Goal: Task Accomplishment & Management: Manage account settings

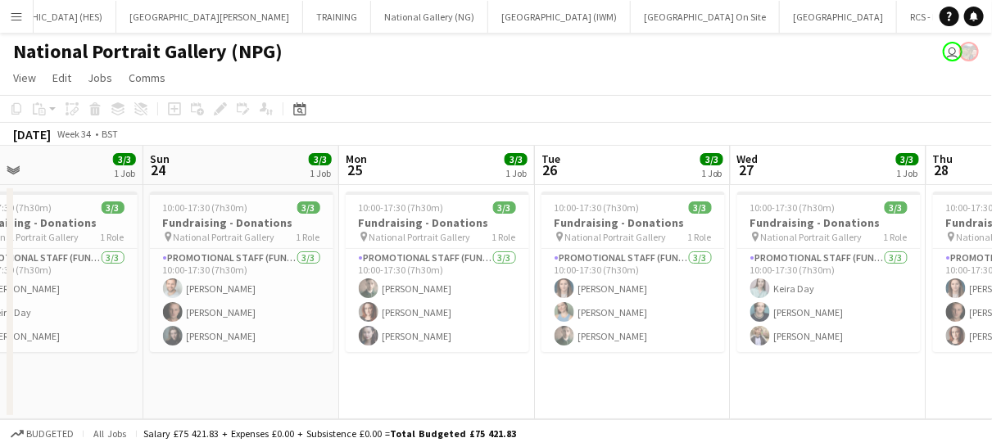
scroll to position [0, 861]
click at [896, 12] on button "RCS - Royal College of Surgeons Close" at bounding box center [972, 17] width 153 height 32
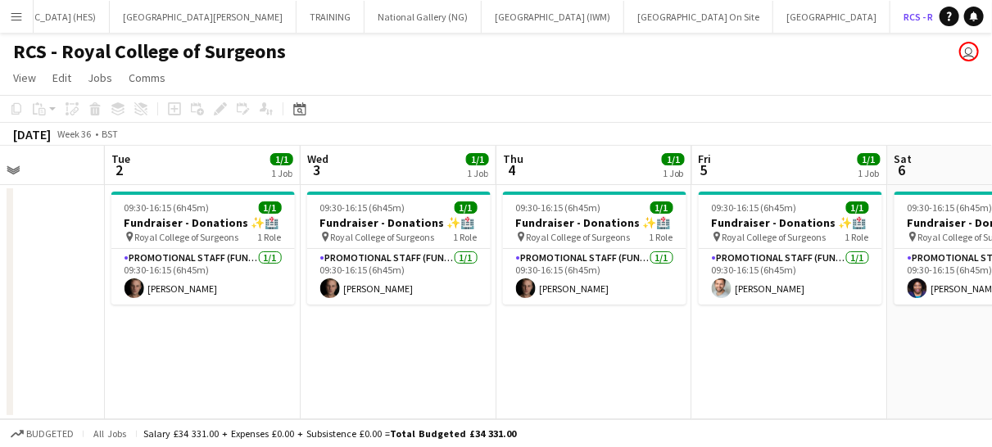
scroll to position [0, 525]
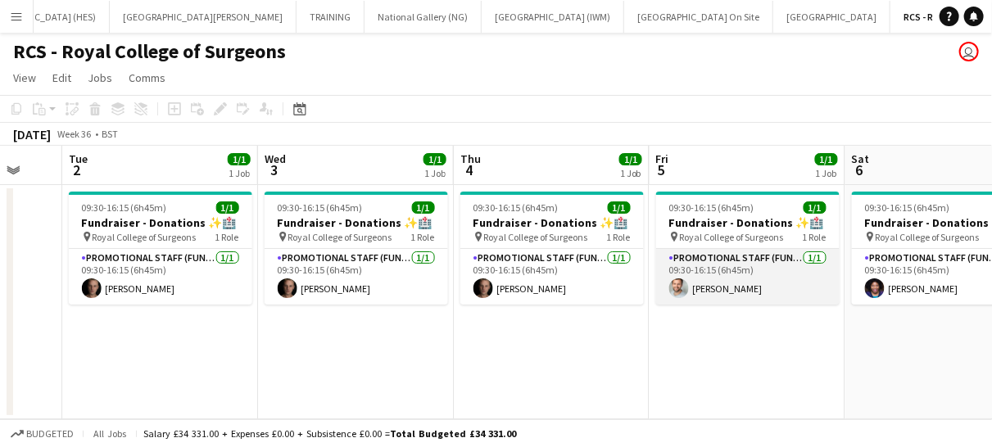
click at [737, 295] on app-card-role "Promotional Staff (Fundraiser) [DATE] 09:30-16:15 (6h45m) [PERSON_NAME]" at bounding box center [747, 277] width 183 height 56
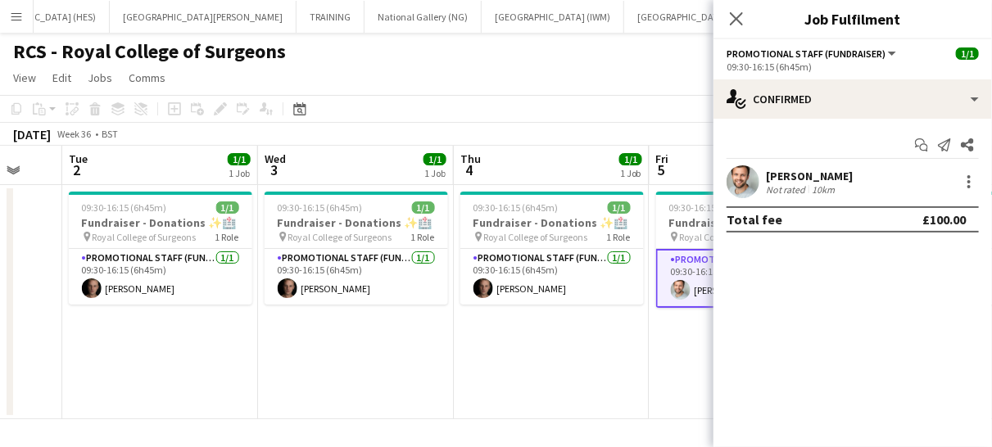
click at [958, 187] on div at bounding box center [967, 182] width 23 height 20
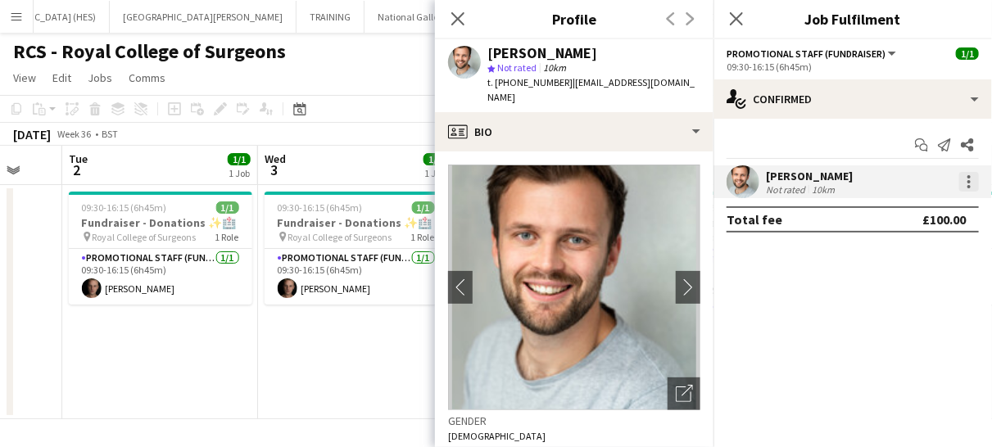
click at [962, 188] on div at bounding box center [969, 182] width 20 height 20
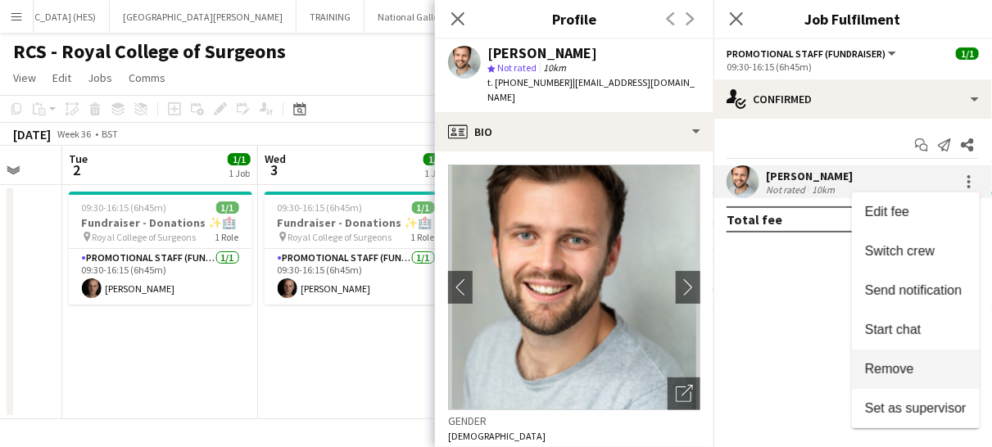
click at [894, 370] on span "Remove" at bounding box center [889, 369] width 49 height 14
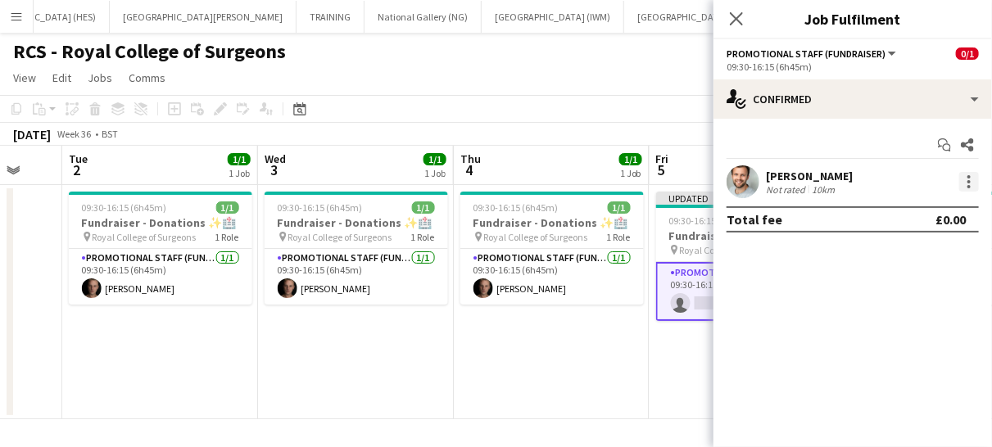
click at [978, 177] on div at bounding box center [969, 182] width 20 height 20
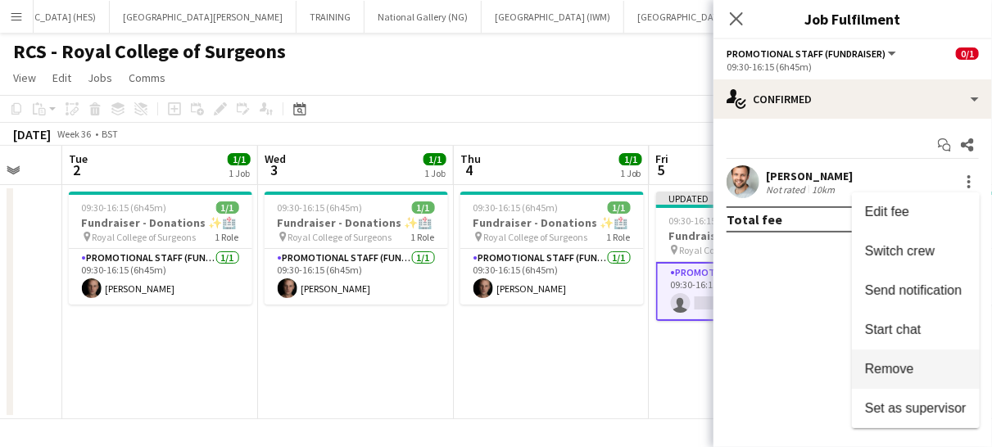
click at [906, 364] on span "Remove" at bounding box center [889, 369] width 49 height 14
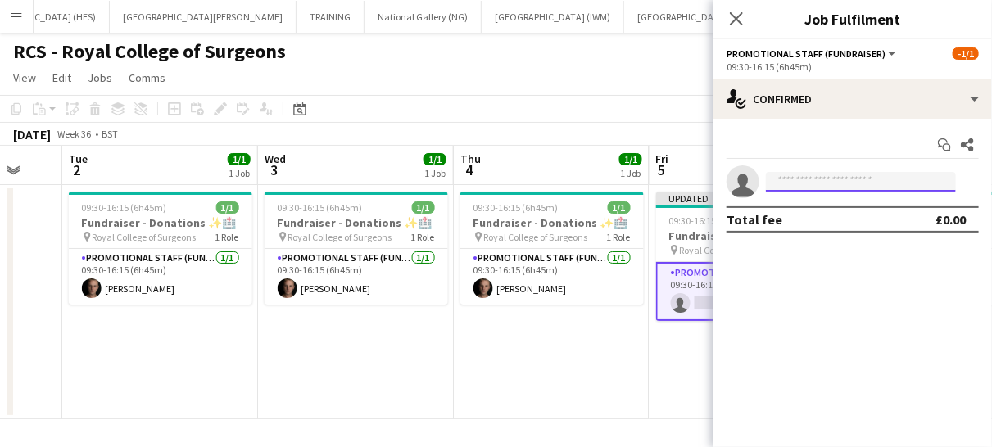
click at [801, 184] on input at bounding box center [861, 182] width 190 height 20
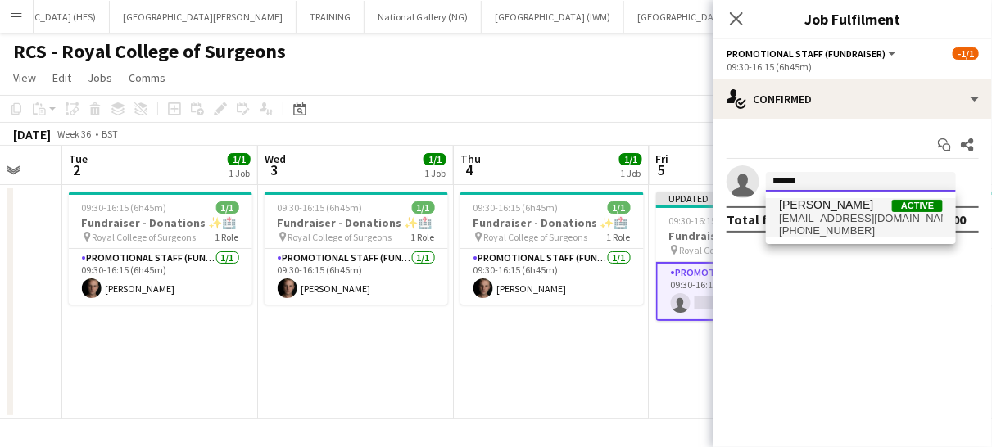
type input "*****"
click at [801, 214] on span "[EMAIL_ADDRESS][DOMAIN_NAME]" at bounding box center [861, 218] width 164 height 13
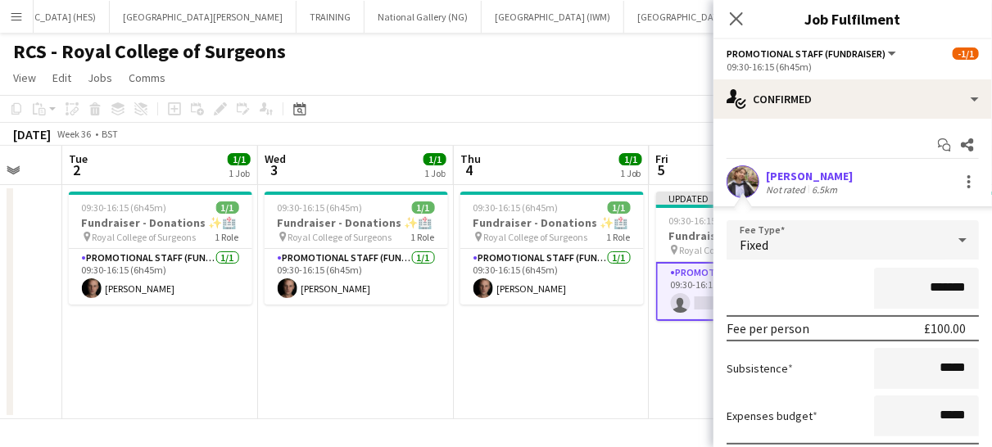
scroll to position [120, 0]
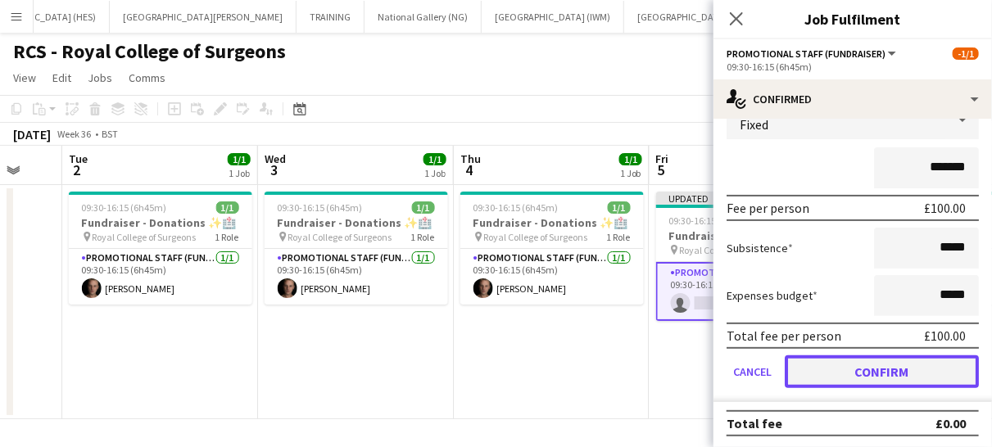
click at [864, 360] on button "Confirm" at bounding box center [882, 371] width 194 height 33
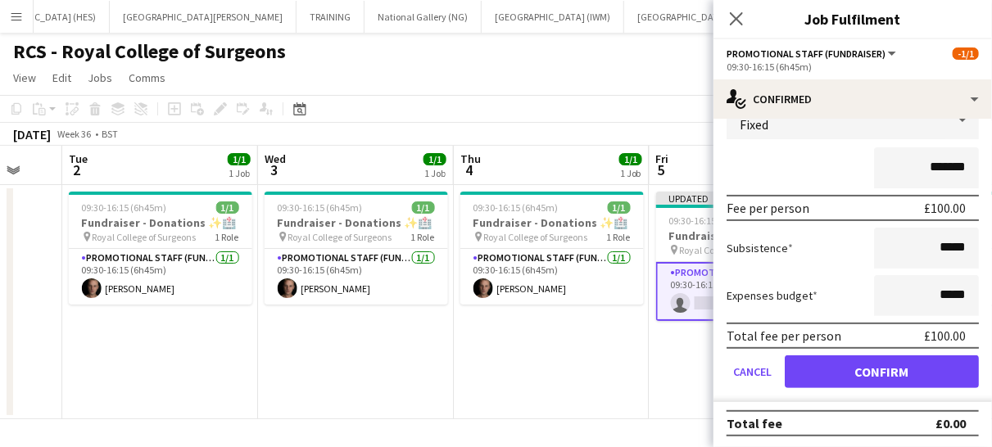
scroll to position [0, 0]
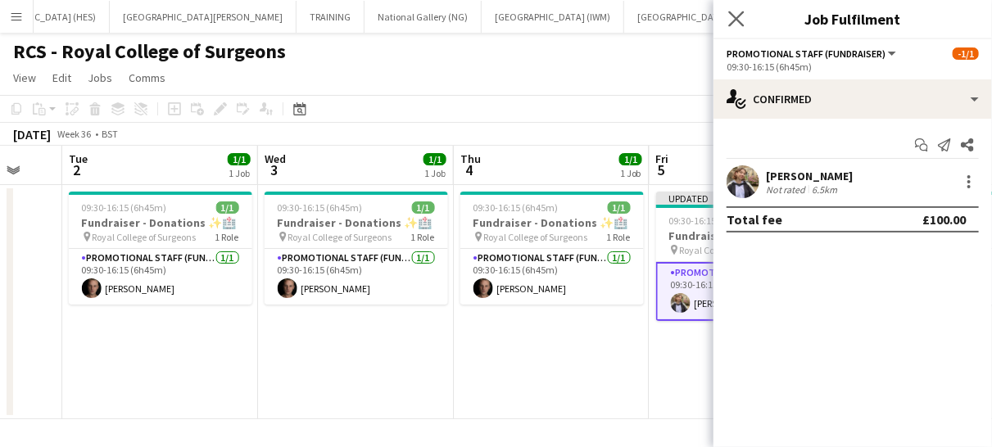
click at [736, 10] on app-icon "Close pop-in" at bounding box center [737, 19] width 24 height 24
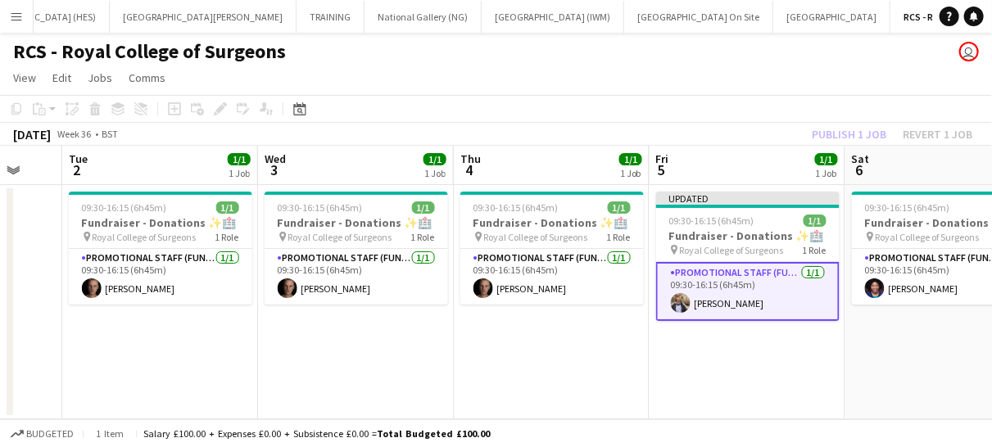
click at [769, 292] on app-card-role "Promotional Staff (Fundraiser) [DATE] 09:30-16:15 (6h45m) [PERSON_NAME]" at bounding box center [747, 291] width 183 height 59
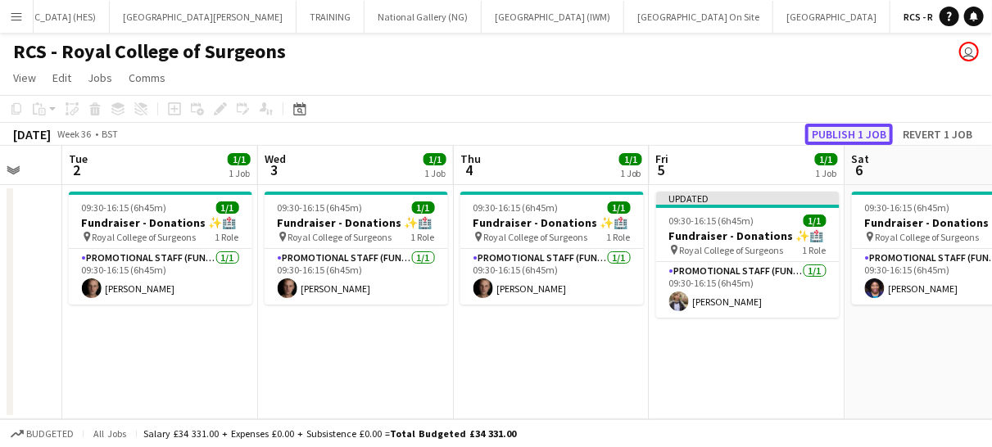
click at [853, 131] on button "Publish 1 job" at bounding box center [849, 134] width 88 height 21
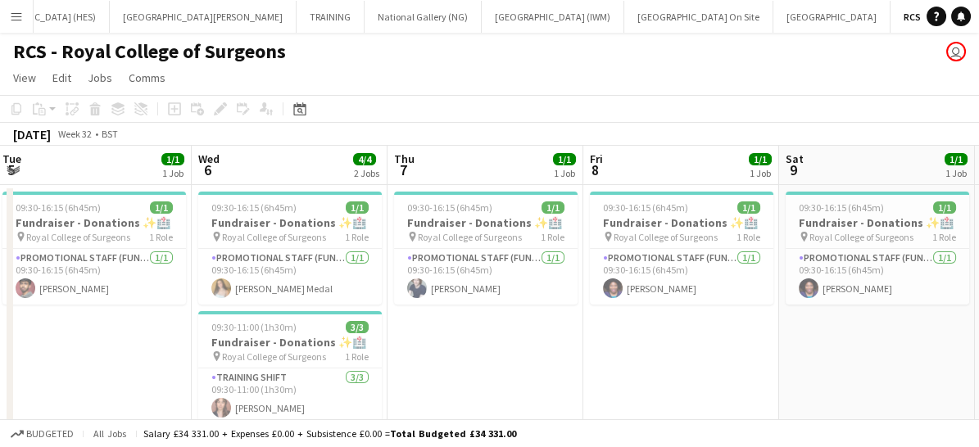
scroll to position [61, 0]
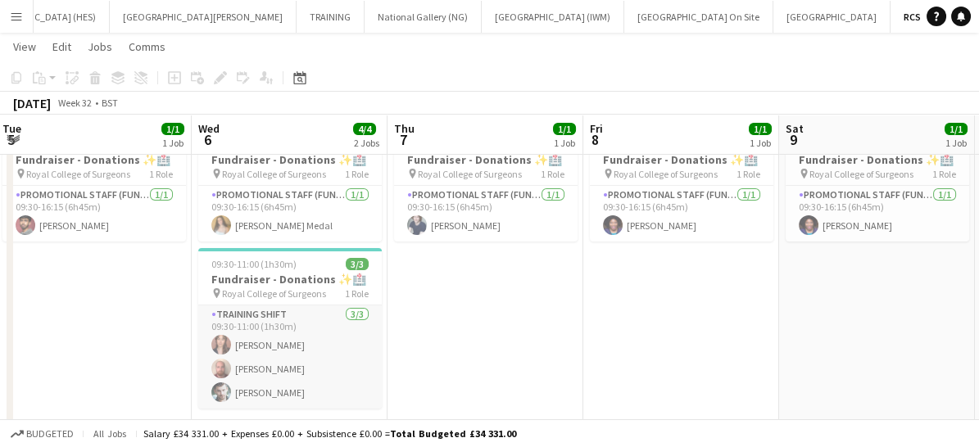
click at [292, 319] on app-card-role "Training shift [DATE] 09:30-11:00 (1h30m) [PERSON_NAME] Abouayen [PERSON_NAME] …" at bounding box center [289, 356] width 183 height 103
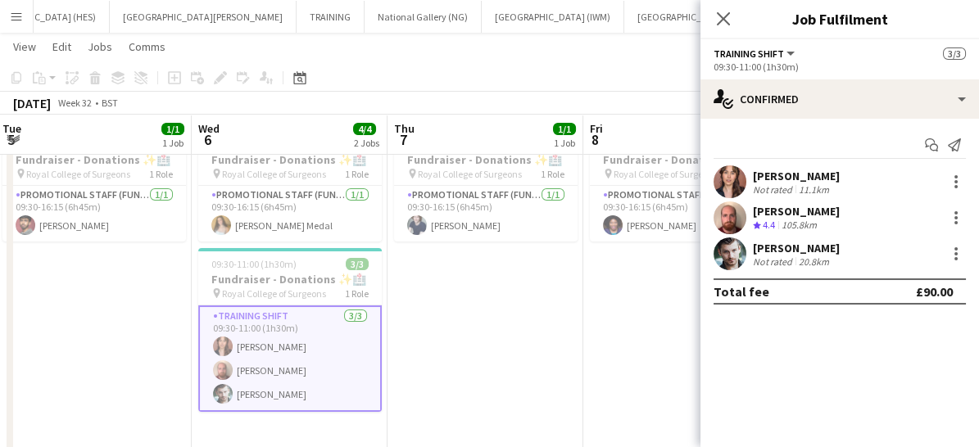
click at [323, 341] on app-card-role "Training shift [DATE] 09:30-11:00 (1h30m) [PERSON_NAME] Abouayen [PERSON_NAME] …" at bounding box center [289, 358] width 183 height 106
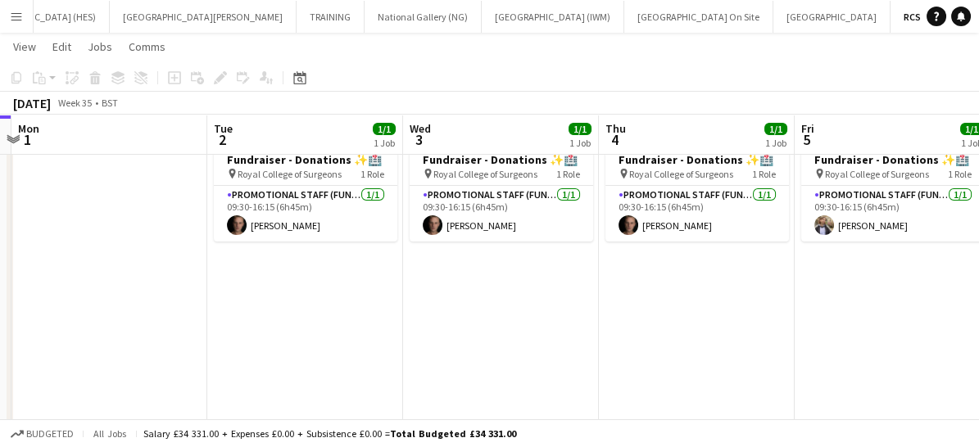
scroll to position [0, 379]
click at [306, 279] on app-date-cell "09:30-16:15 (6h45m) 1/1 Fundraiser - Donations ✨🏥 pin Royal College of Surgeons…" at bounding box center [306, 297] width 196 height 351
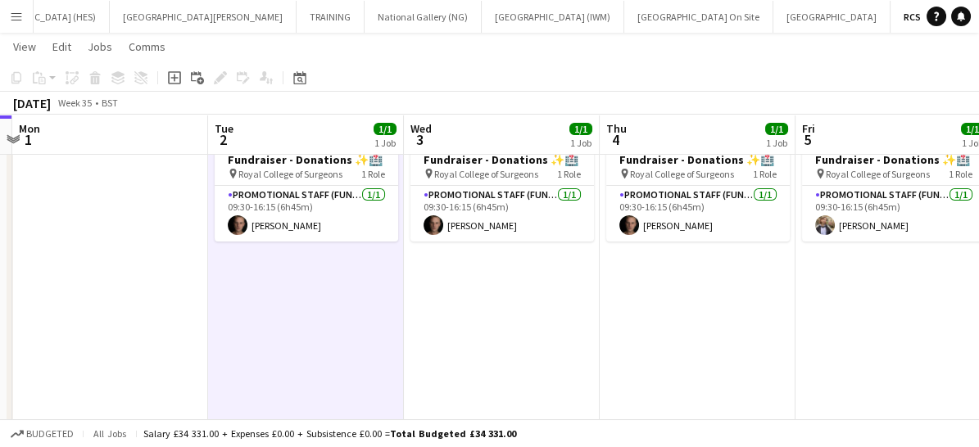
click at [306, 279] on app-date-cell "09:30-16:15 (6h45m) 1/1 Fundraiser - Donations ✨🏥 pin Royal College of Surgeons…" at bounding box center [306, 297] width 196 height 351
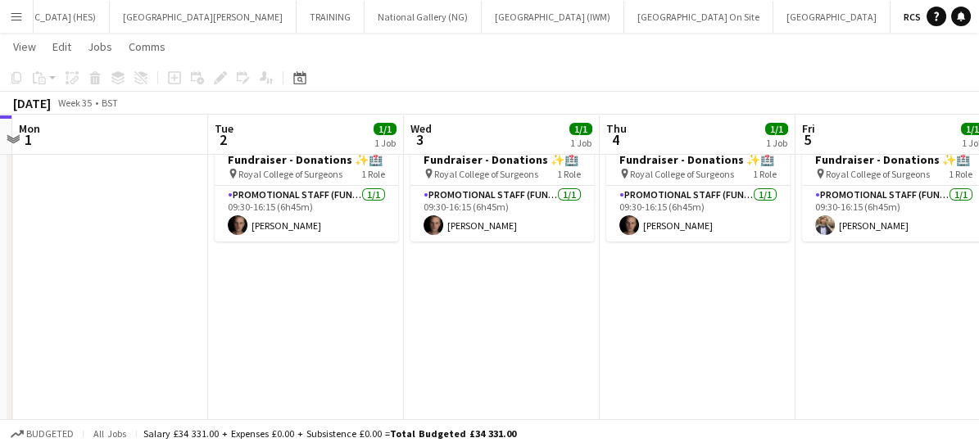
click at [317, 287] on app-date-cell "09:30-16:15 (6h45m) 1/1 Fundraiser - Donations ✨🏥 pin Royal College of Surgeons…" at bounding box center [306, 297] width 196 height 351
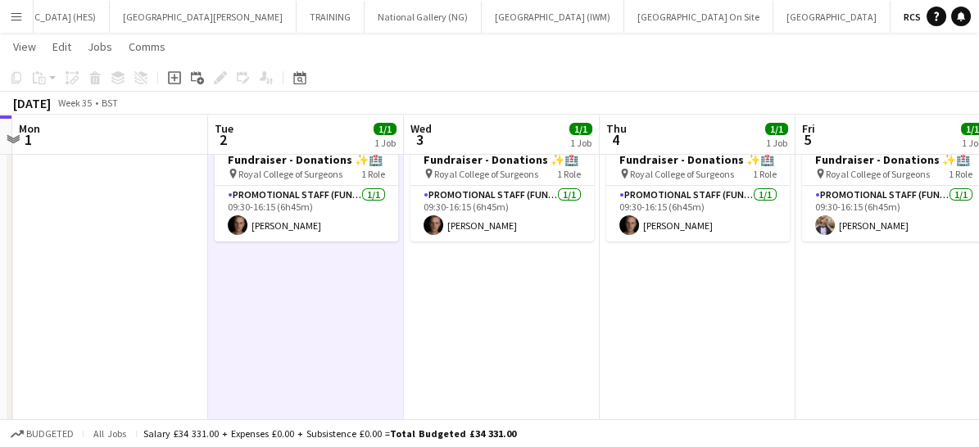
click at [317, 287] on app-date-cell "09:30-16:15 (6h45m) 1/1 Fundraiser - Donations ✨🏥 pin Royal College of Surgeons…" at bounding box center [306, 297] width 196 height 351
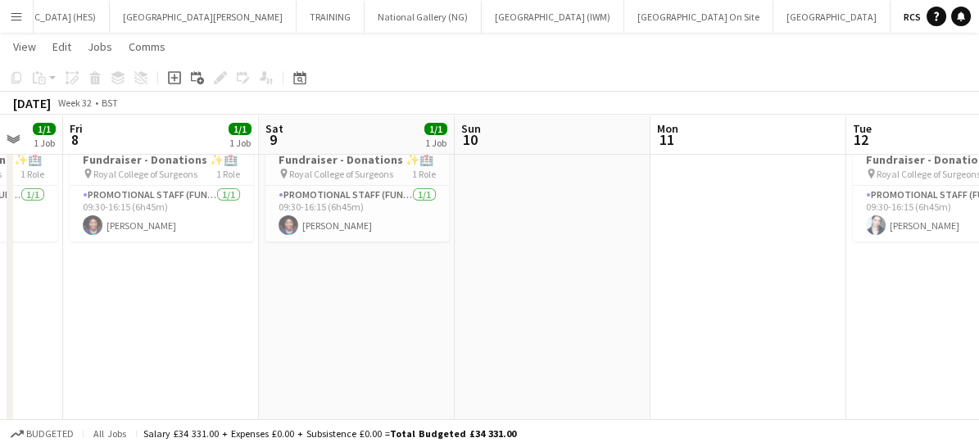
scroll to position [0, 434]
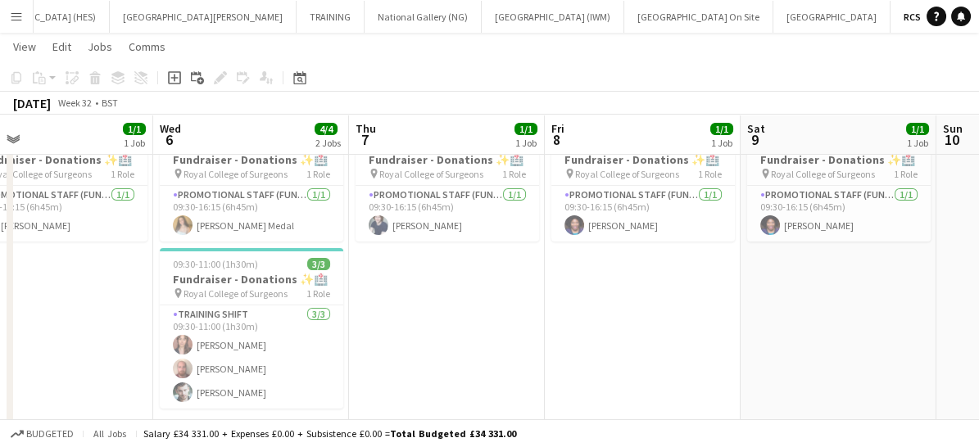
click at [432, 321] on app-date-cell "09:30-16:15 (6h45m) 1/1 Fundraiser - Donations ✨🏥 pin Royal College of Surgeons…" at bounding box center [447, 297] width 196 height 351
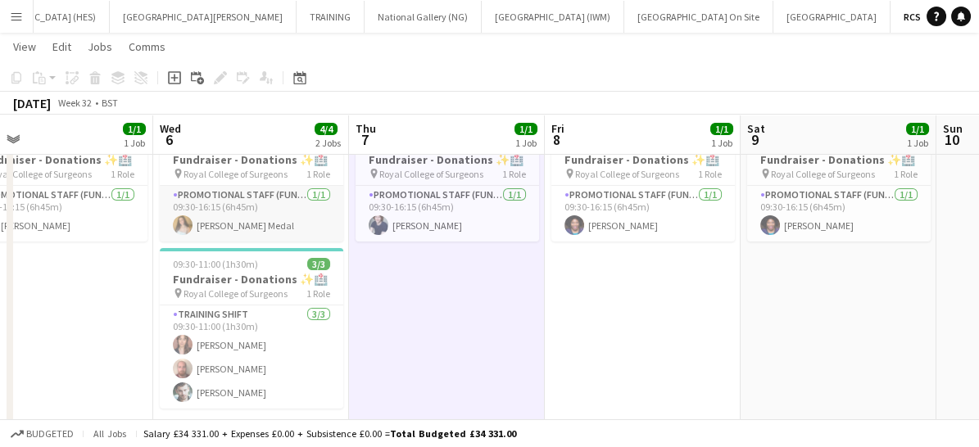
click at [258, 188] on app-card-role "Promotional Staff (Fundraiser) [DATE] 09:30-16:15 (6h45m) [PERSON_NAME] Medal" at bounding box center [251, 214] width 183 height 56
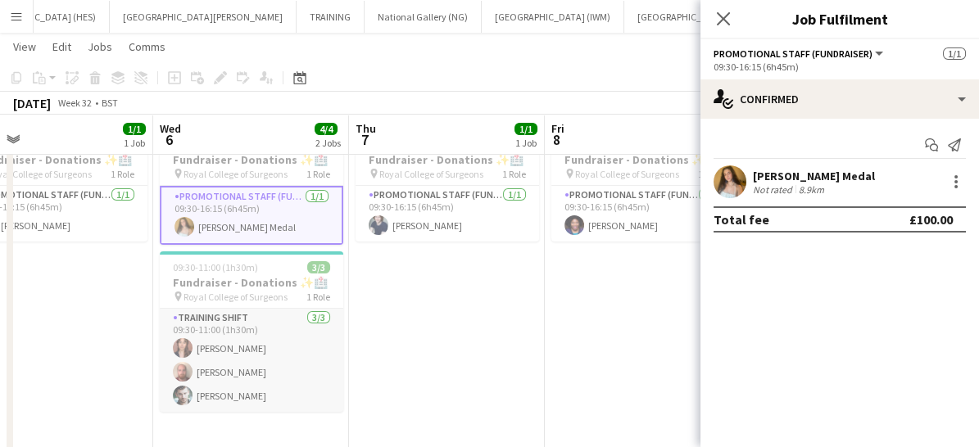
click at [271, 320] on app-card-role "Training shift [DATE] 09:30-11:00 (1h30m) [PERSON_NAME] Abouayen [PERSON_NAME] …" at bounding box center [251, 360] width 183 height 103
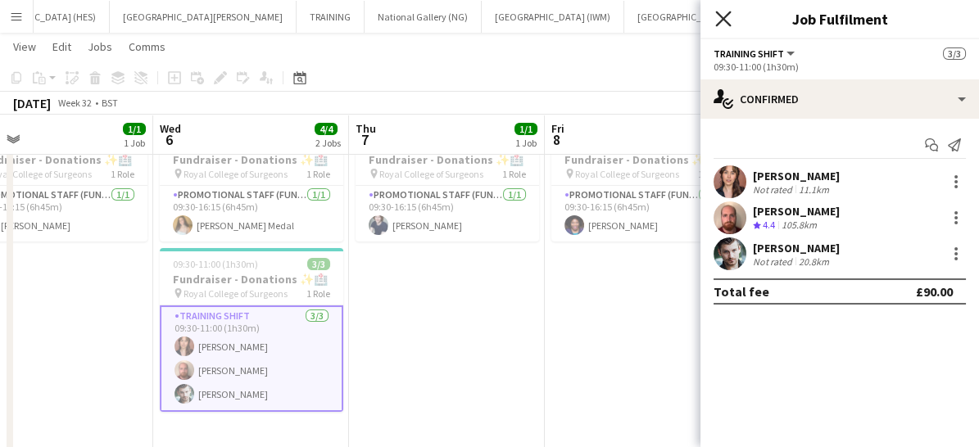
click at [725, 16] on icon at bounding box center [723, 19] width 16 height 16
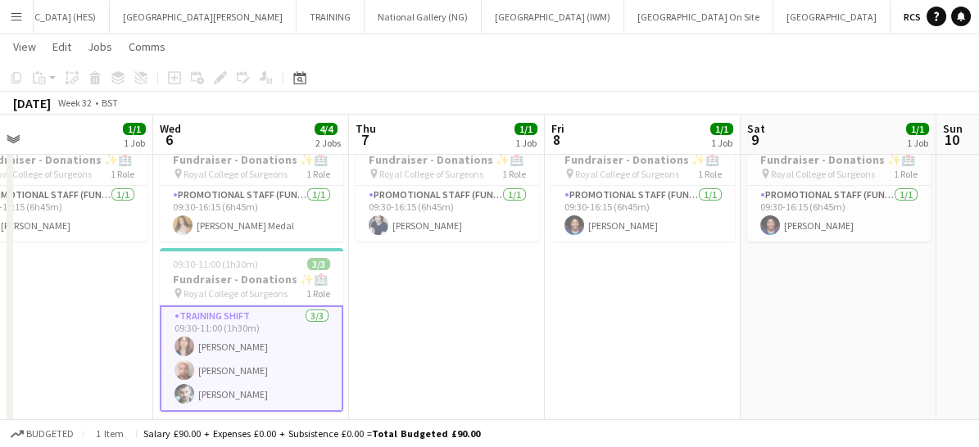
click at [469, 337] on app-date-cell "09:30-16:15 (6h45m) 1/1 Fundraiser - Donations ✨🏥 pin Royal College of Surgeons…" at bounding box center [447, 297] width 196 height 351
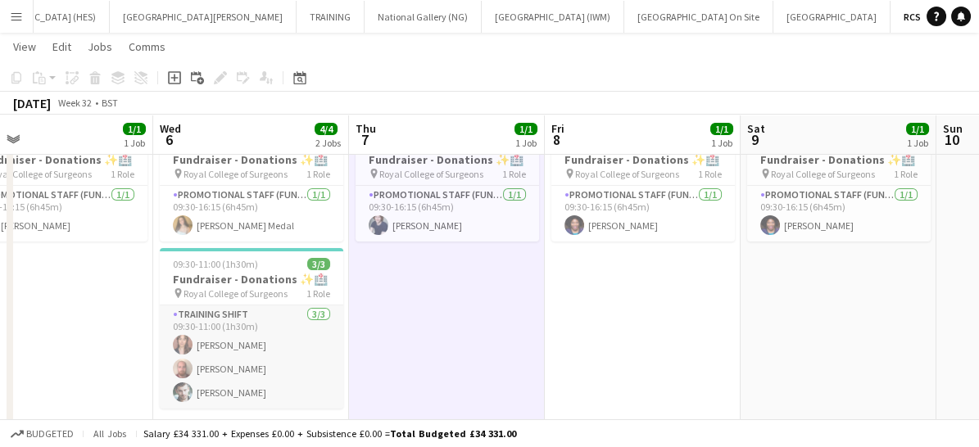
click at [300, 335] on app-card-role "Training shift [DATE] 09:30-11:00 (1h30m) [PERSON_NAME] Abouayen [PERSON_NAME] …" at bounding box center [251, 356] width 183 height 103
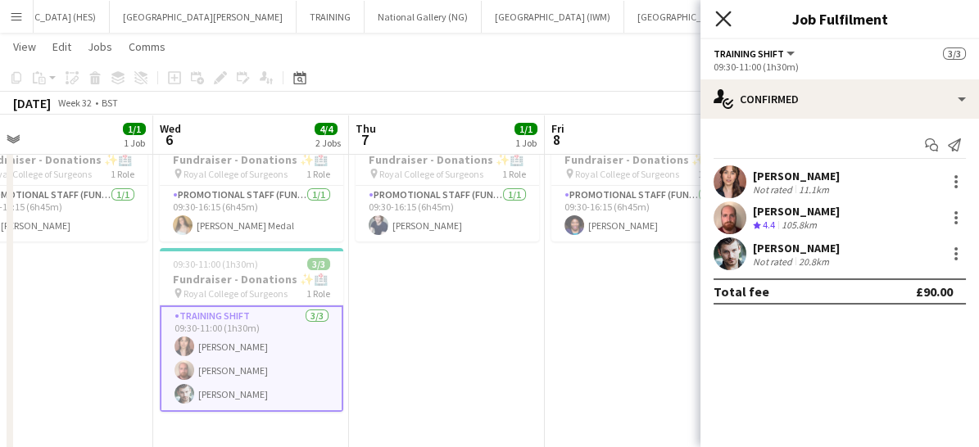
click at [721, 11] on icon "Close pop-in" at bounding box center [723, 19] width 16 height 16
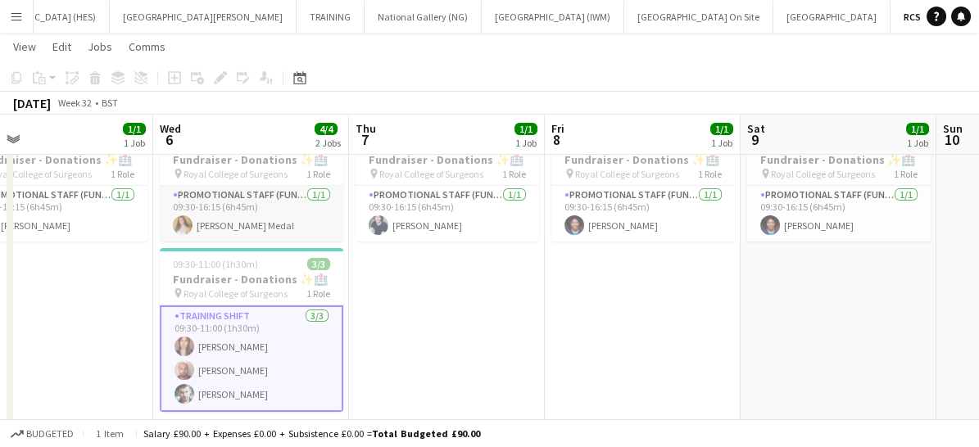
click at [238, 221] on app-card-role "Promotional Staff (Fundraiser) [DATE] 09:30-16:15 (6h45m) [PERSON_NAME] Medal" at bounding box center [251, 214] width 183 height 56
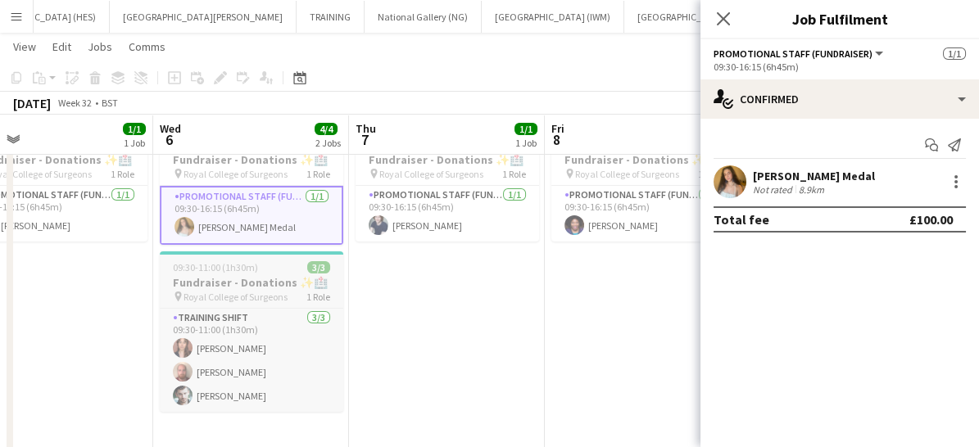
click at [247, 297] on span "Royal College of Surgeons" at bounding box center [235, 297] width 104 height 12
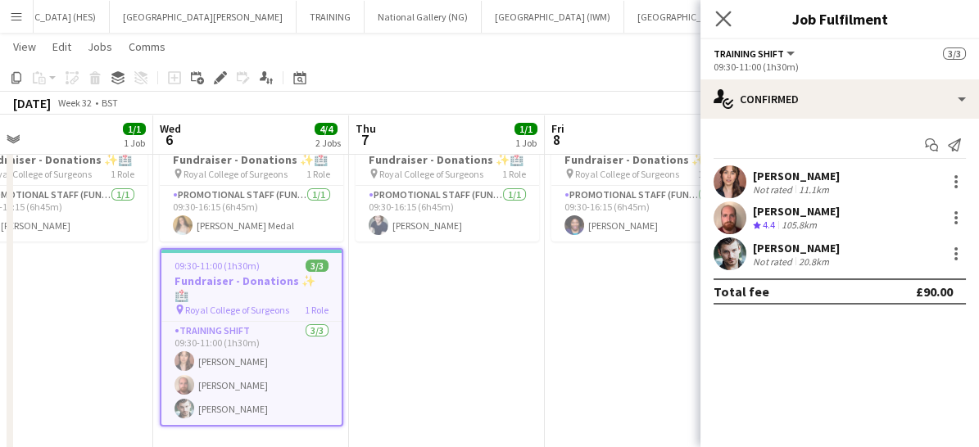
click at [732, 20] on app-icon "Close pop-in" at bounding box center [724, 19] width 24 height 24
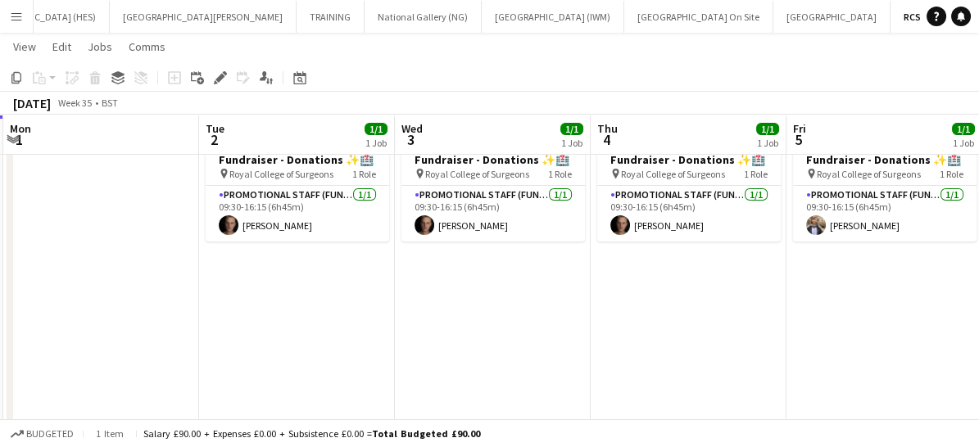
scroll to position [0, 586]
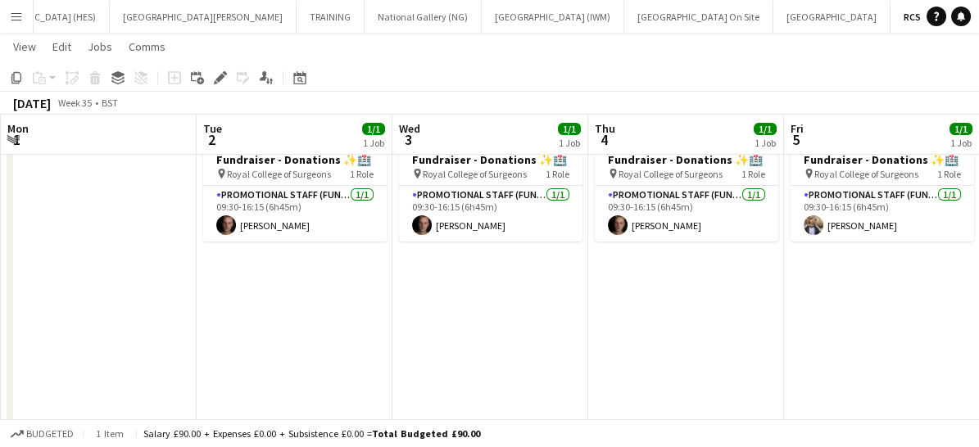
click at [267, 316] on app-date-cell "09:30-16:15 (6h45m) 1/1 Fundraiser - Donations ✨🏥 pin Royal College of Surgeons…" at bounding box center [295, 297] width 196 height 351
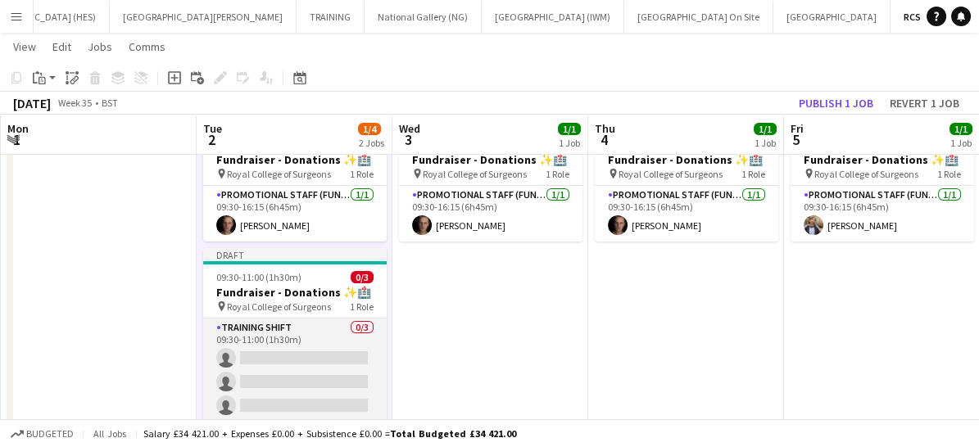
click at [319, 330] on app-card-role "Training shift 0/3 09:30-11:00 (1h30m) single-neutral-actions single-neutral-ac…" at bounding box center [294, 370] width 183 height 103
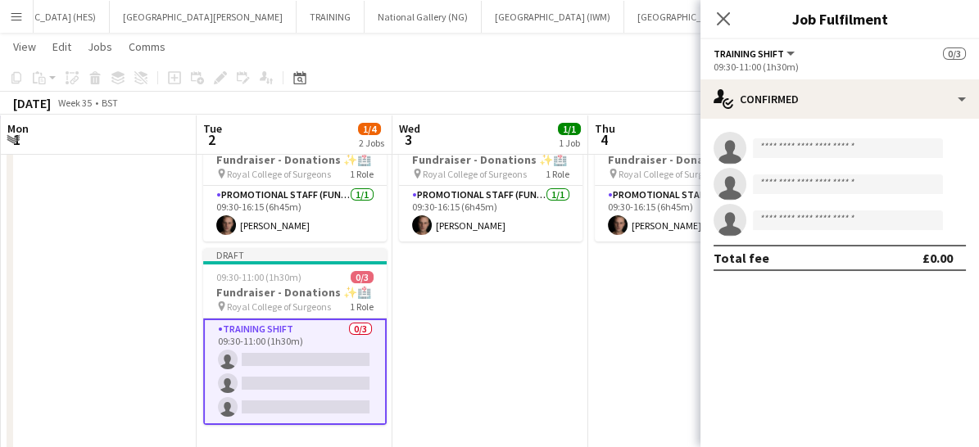
click at [783, 52] on button "Training shift" at bounding box center [755, 53] width 84 height 12
click at [750, 77] on li "All roles" at bounding box center [768, 82] width 82 height 15
click at [766, 47] on button "All roles" at bounding box center [742, 53] width 59 height 12
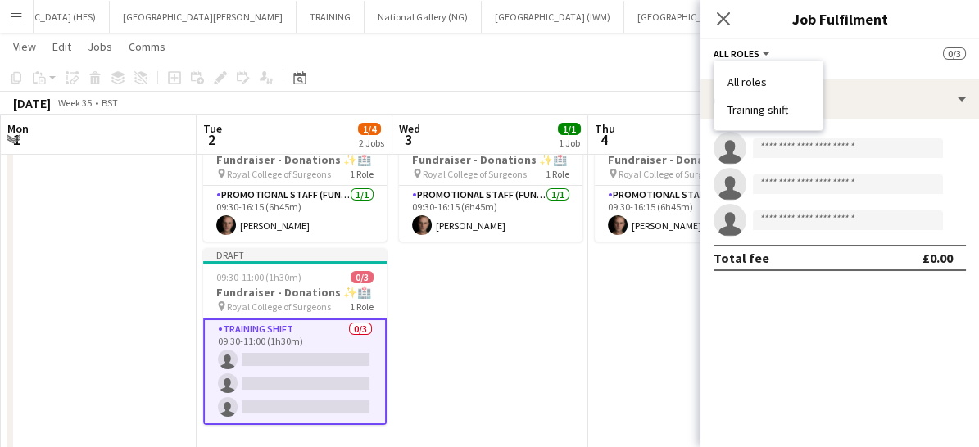
click at [764, 103] on li "Training shift" at bounding box center [768, 109] width 82 height 15
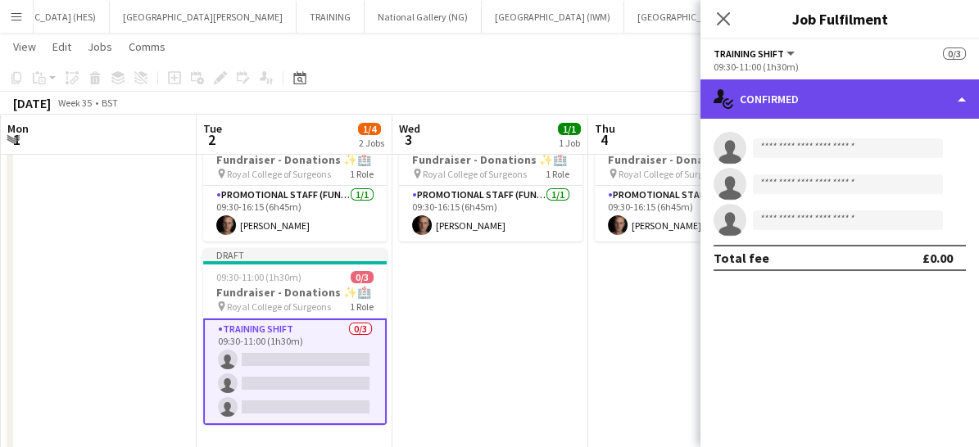
click at [910, 107] on div "single-neutral-actions-check-2 Confirmed" at bounding box center [839, 98] width 278 height 39
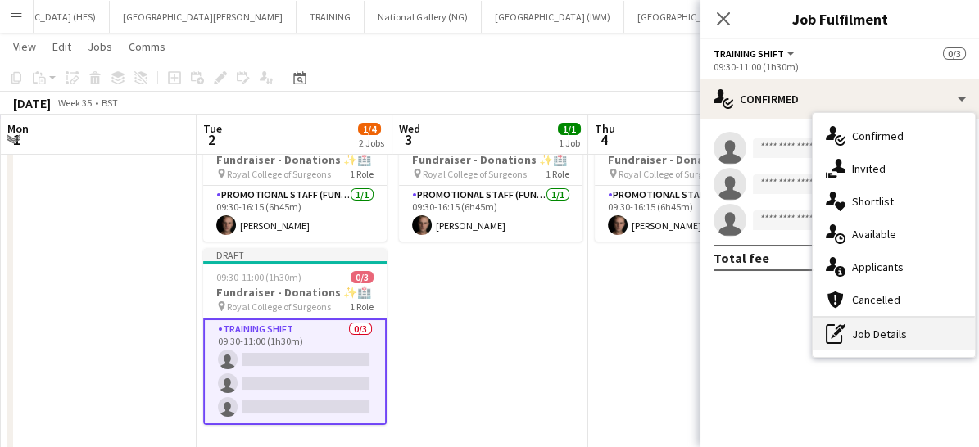
click at [889, 330] on div "pen-write Job Details" at bounding box center [893, 334] width 162 height 33
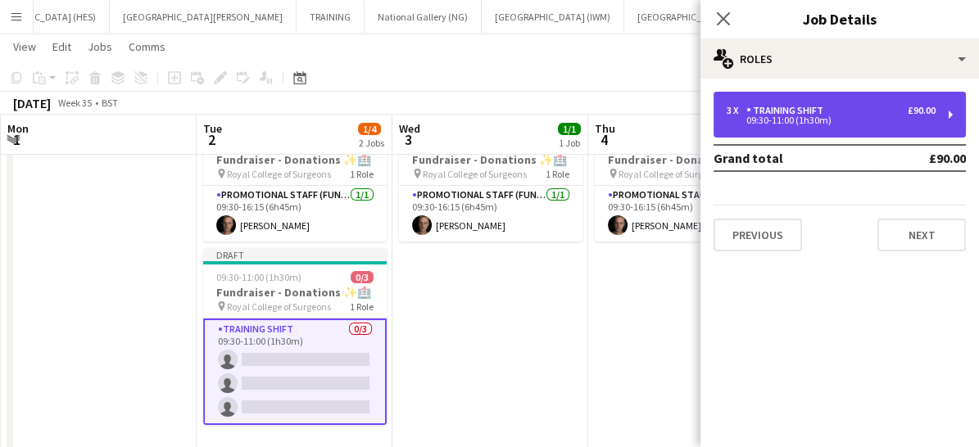
click at [856, 120] on div "09:30-11:00 (1h30m)" at bounding box center [830, 120] width 209 height 8
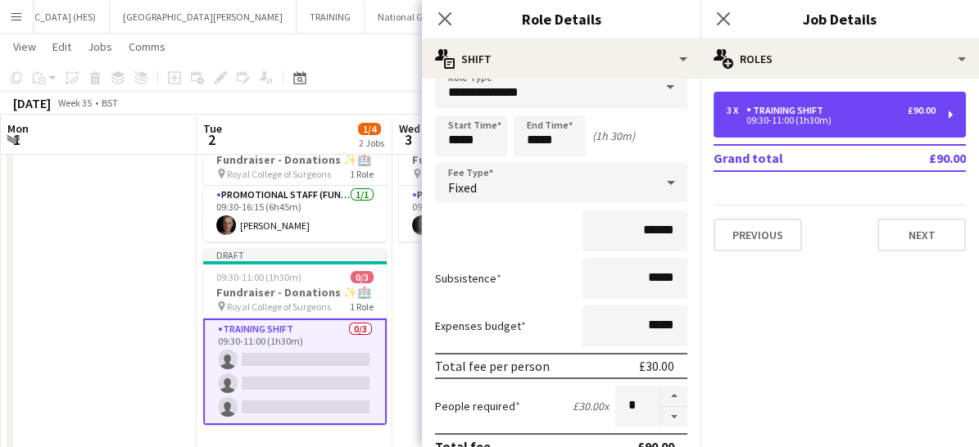
scroll to position [57, 0]
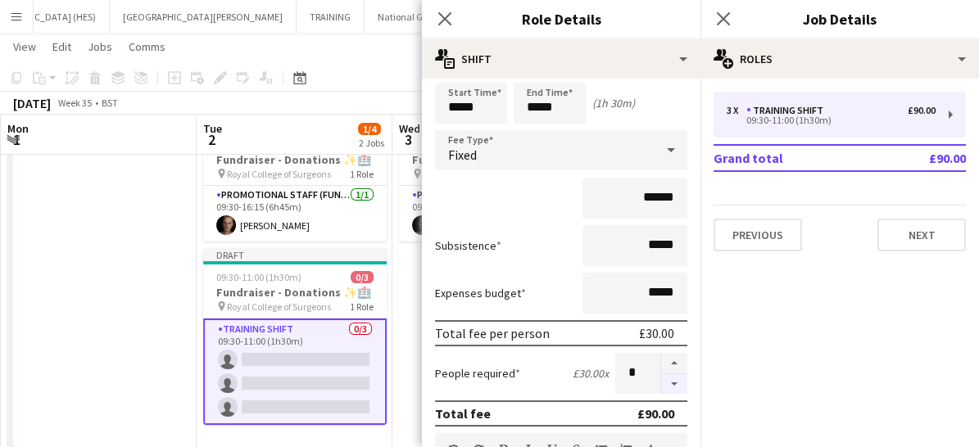
click at [661, 377] on button "button" at bounding box center [674, 384] width 26 height 20
type input "*"
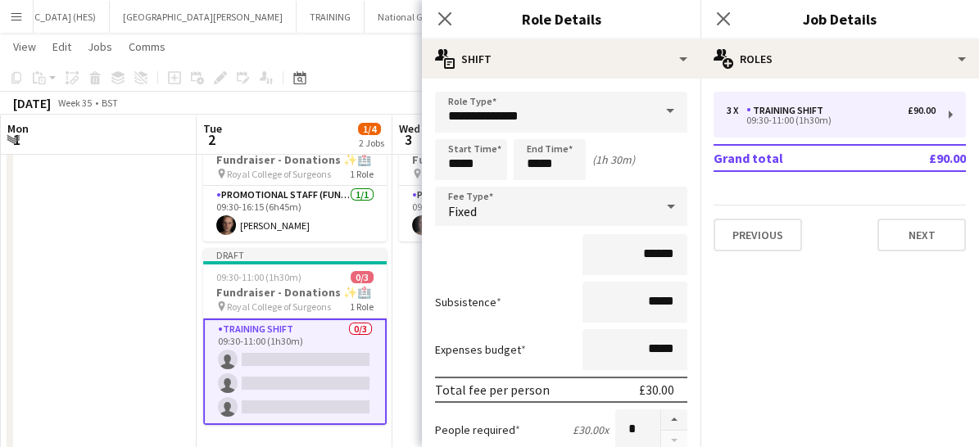
scroll to position [1, 0]
click at [488, 160] on input "*****" at bounding box center [471, 158] width 72 height 41
click at [454, 125] on div at bounding box center [454, 130] width 33 height 16
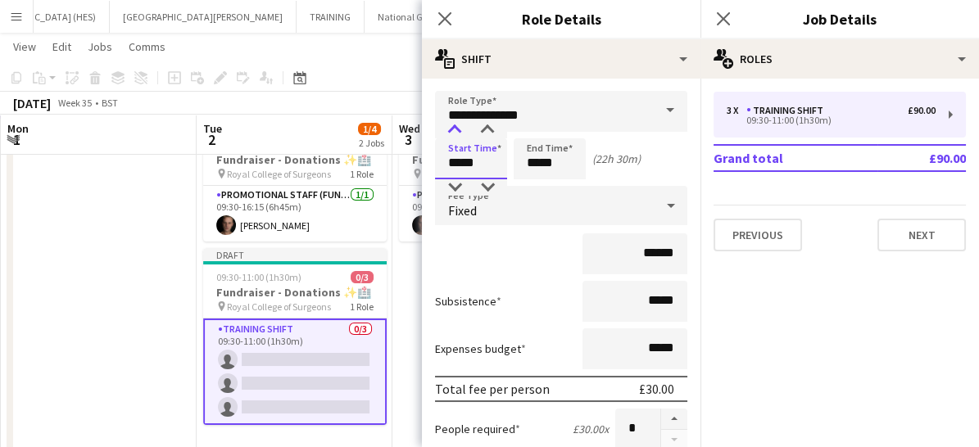
click at [454, 125] on div at bounding box center [454, 130] width 33 height 16
click at [488, 181] on div at bounding box center [487, 187] width 33 height 16
type input "*****"
click at [488, 181] on div at bounding box center [487, 187] width 33 height 16
click at [573, 161] on input "*****" at bounding box center [549, 158] width 72 height 41
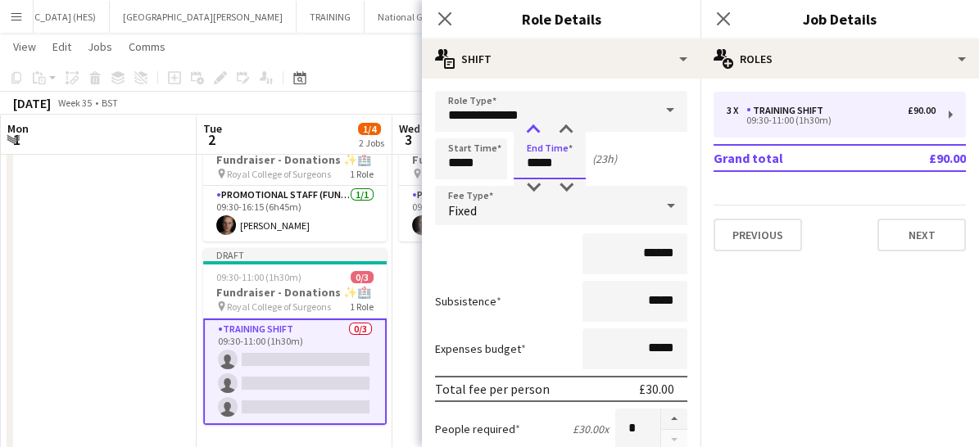
click at [534, 122] on div at bounding box center [533, 130] width 33 height 16
type input "*****"
click at [534, 122] on div at bounding box center [533, 130] width 33 height 16
click at [642, 253] on input "******" at bounding box center [634, 253] width 105 height 41
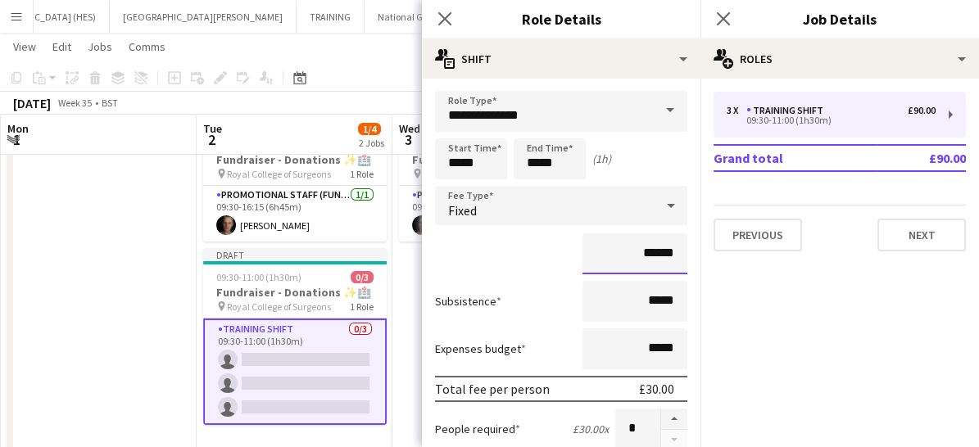
click at [639, 246] on input "******" at bounding box center [634, 253] width 105 height 41
type input "**"
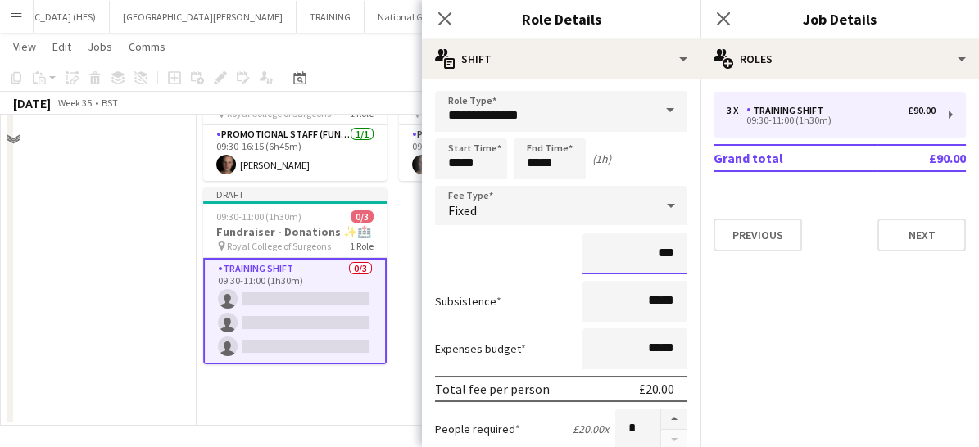
scroll to position [128, 0]
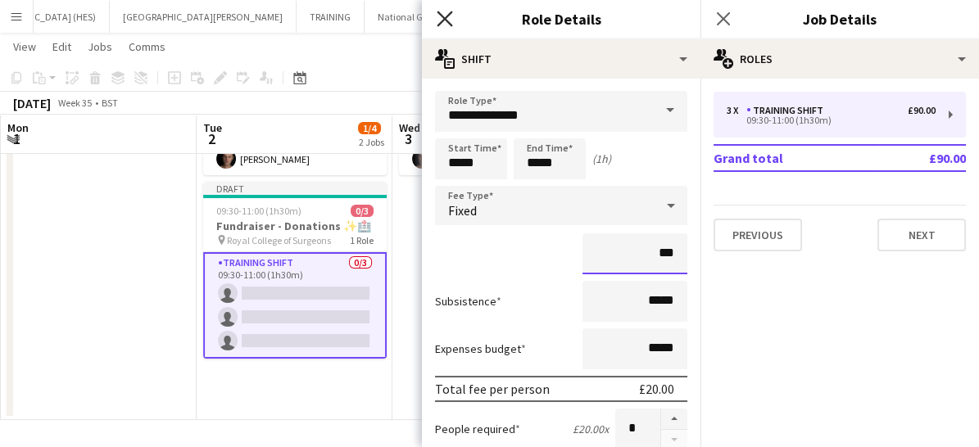
type input "***"
click at [442, 11] on icon "Close pop-in" at bounding box center [444, 19] width 16 height 16
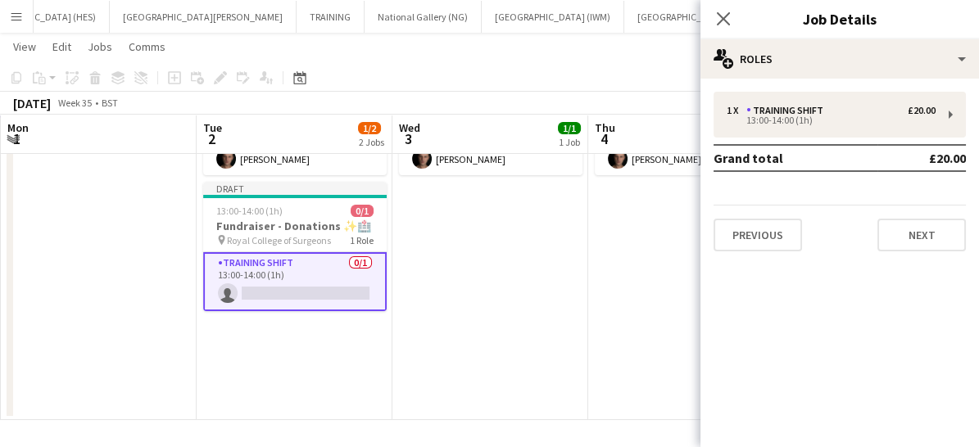
click at [307, 287] on app-card-role "Training shift 0/1 13:00-14:00 (1h) single-neutral-actions" at bounding box center [294, 281] width 183 height 59
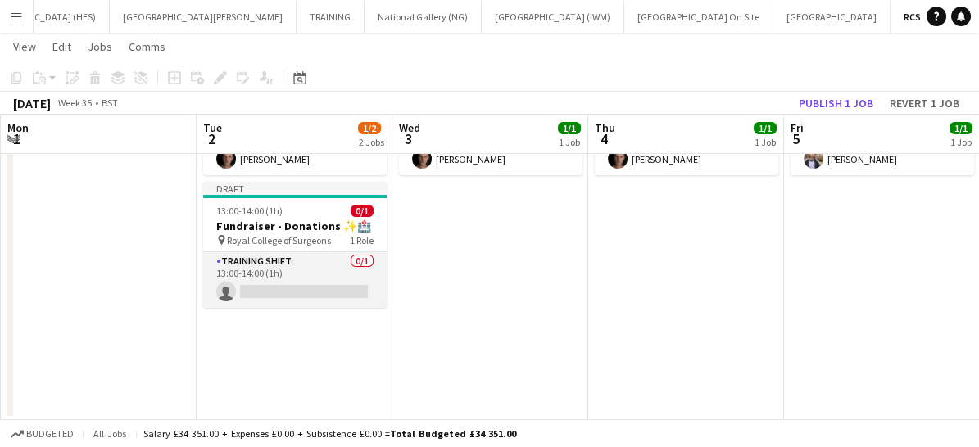
click at [337, 267] on app-card-role "Training shift 0/1 13:00-14:00 (1h) single-neutral-actions" at bounding box center [294, 280] width 183 height 56
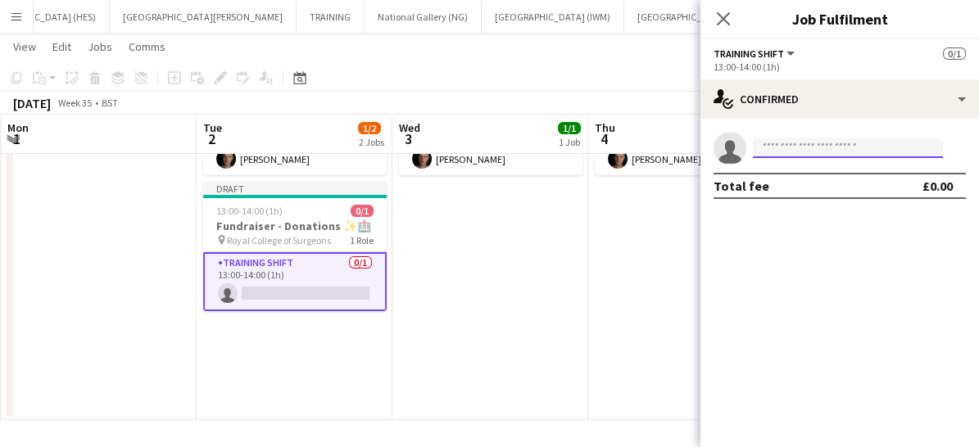
click at [798, 144] on input at bounding box center [848, 148] width 190 height 20
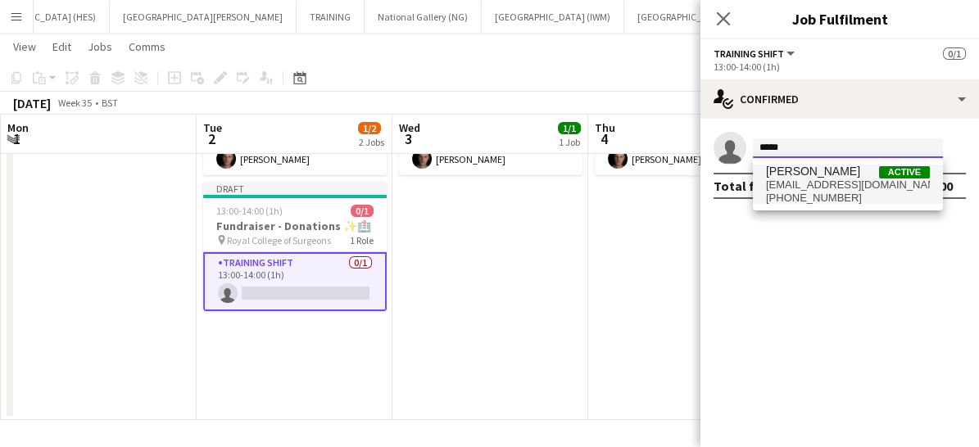
type input "*****"
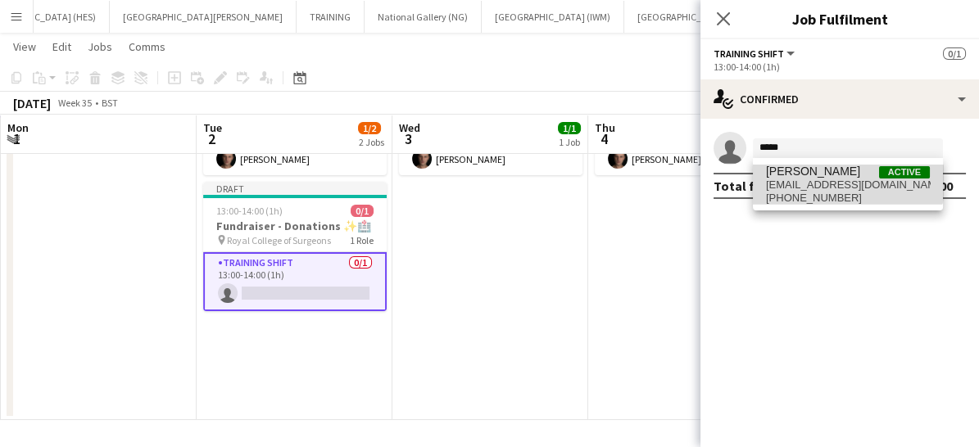
click at [798, 171] on span "[PERSON_NAME]" at bounding box center [813, 172] width 94 height 14
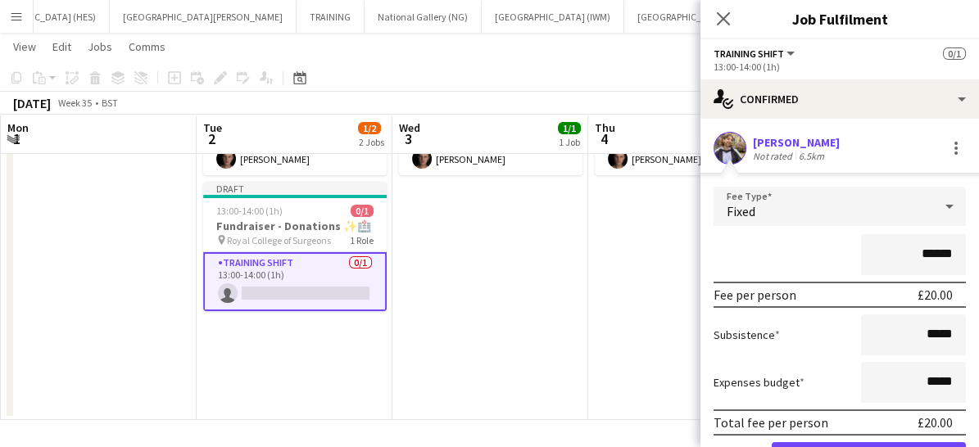
scroll to position [87, 0]
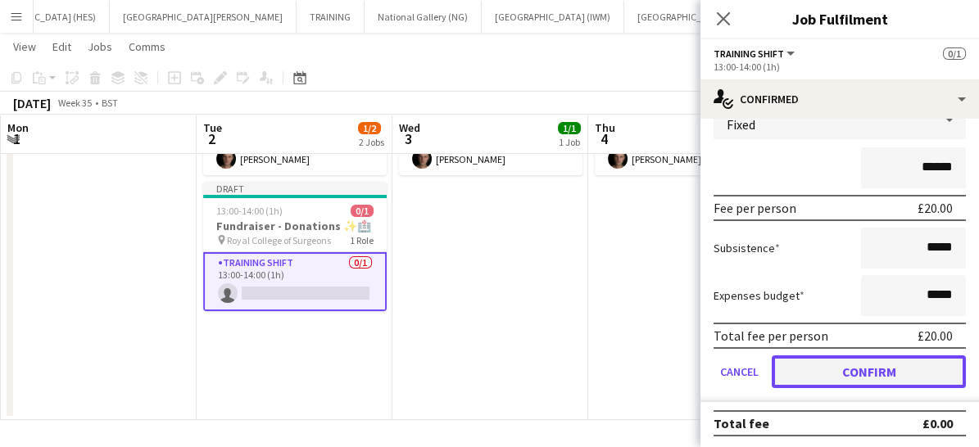
click at [843, 368] on button "Confirm" at bounding box center [868, 371] width 194 height 33
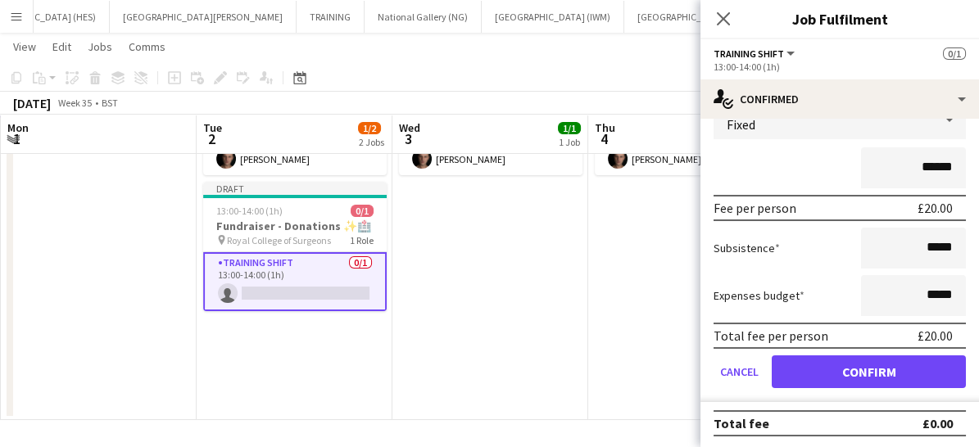
scroll to position [0, 0]
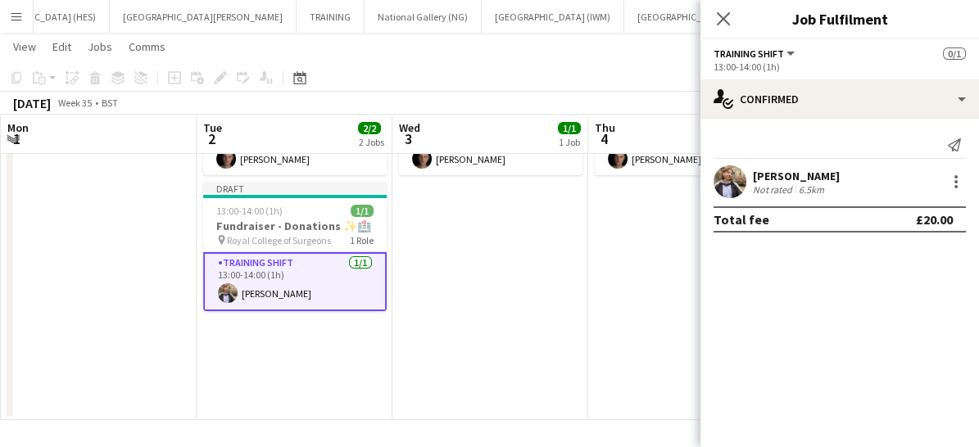
click at [721, 1] on div "Close pop-in" at bounding box center [723, 19] width 46 height 38
click at [721, 27] on app-icon "Close pop-in" at bounding box center [724, 19] width 24 height 24
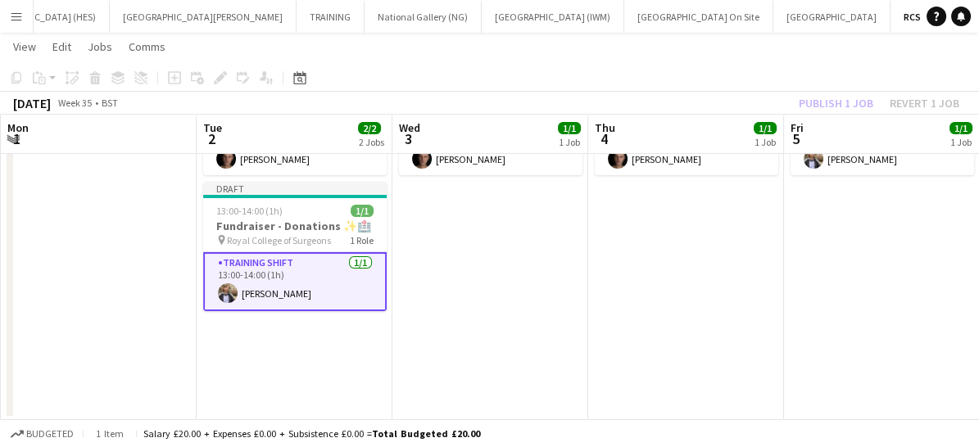
click at [346, 290] on app-card-role "Training shift [DATE] 13:00-14:00 (1h) [PERSON_NAME]" at bounding box center [294, 281] width 183 height 59
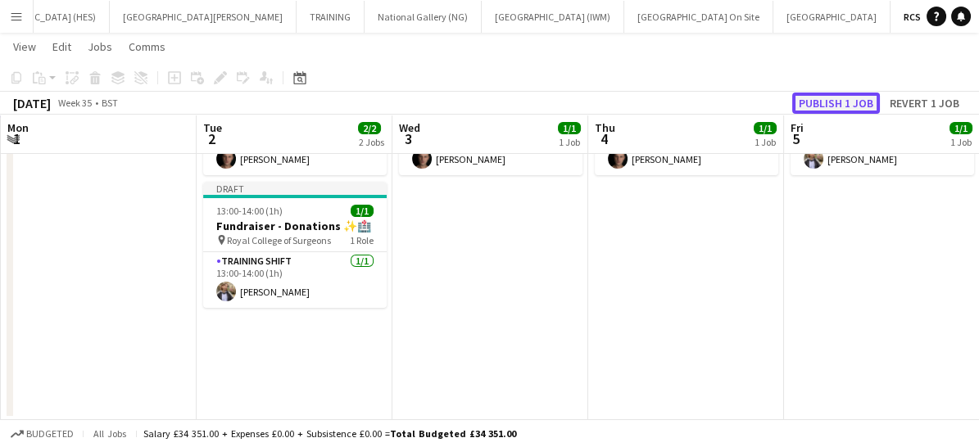
click at [830, 95] on button "Publish 1 job" at bounding box center [836, 103] width 88 height 21
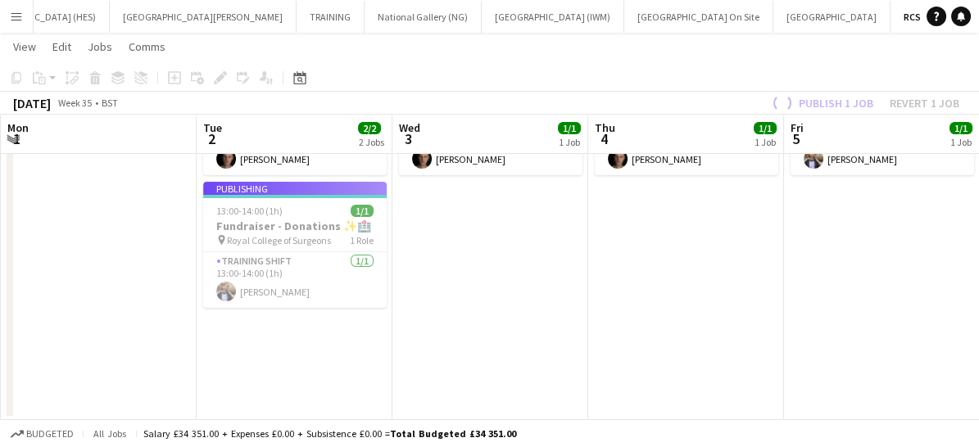
scroll to position [115, 0]
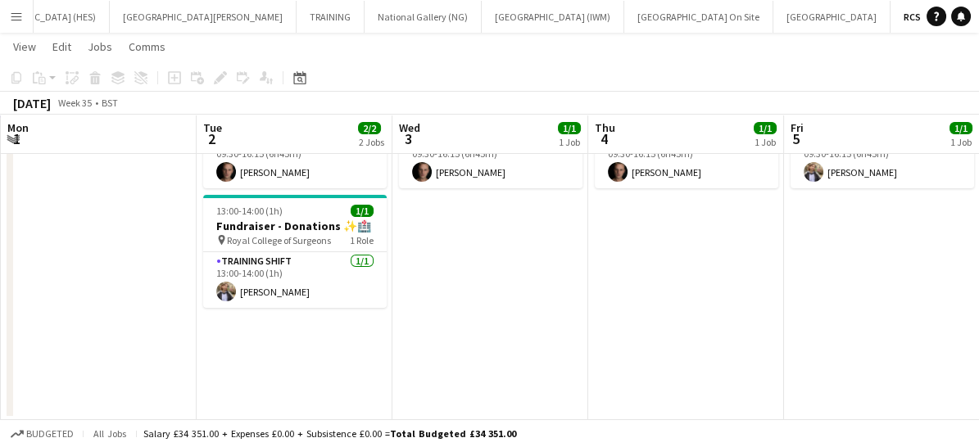
click at [16, 13] on app-icon "Menu" at bounding box center [16, 16] width 13 height 13
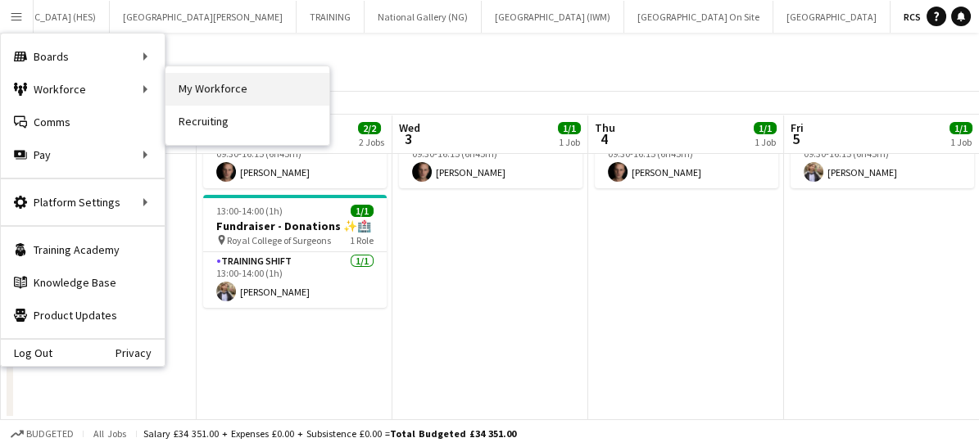
click at [224, 93] on link "My Workforce" at bounding box center [247, 89] width 164 height 33
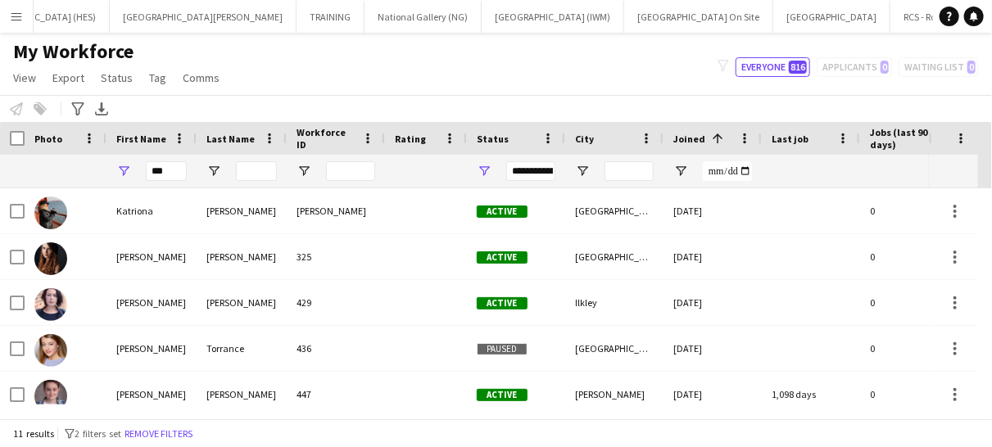
click at [179, 160] on div "***" at bounding box center [166, 171] width 41 height 33
drag, startPoint x: 162, startPoint y: 180, endPoint x: 126, endPoint y: 169, distance: 37.8
click at [126, 169] on div "***" at bounding box center [151, 171] width 90 height 33
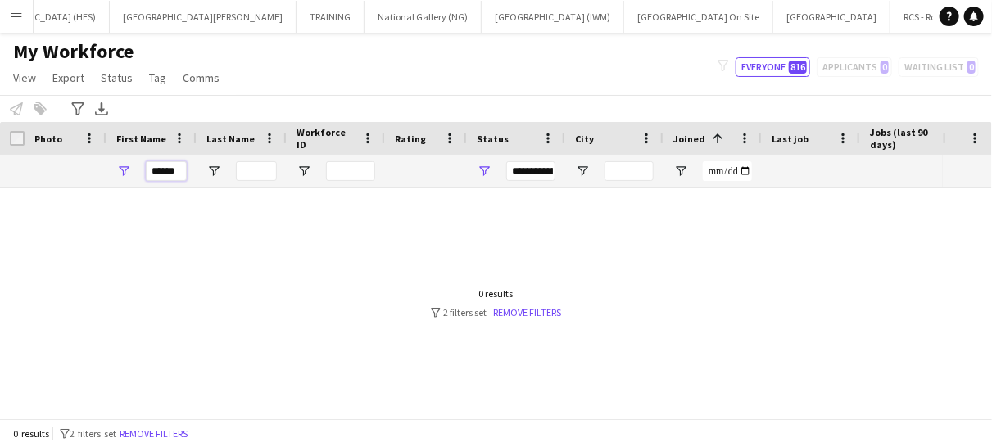
drag, startPoint x: 181, startPoint y: 168, endPoint x: 113, endPoint y: 168, distance: 68.0
click at [113, 168] on div "*****" at bounding box center [151, 171] width 90 height 33
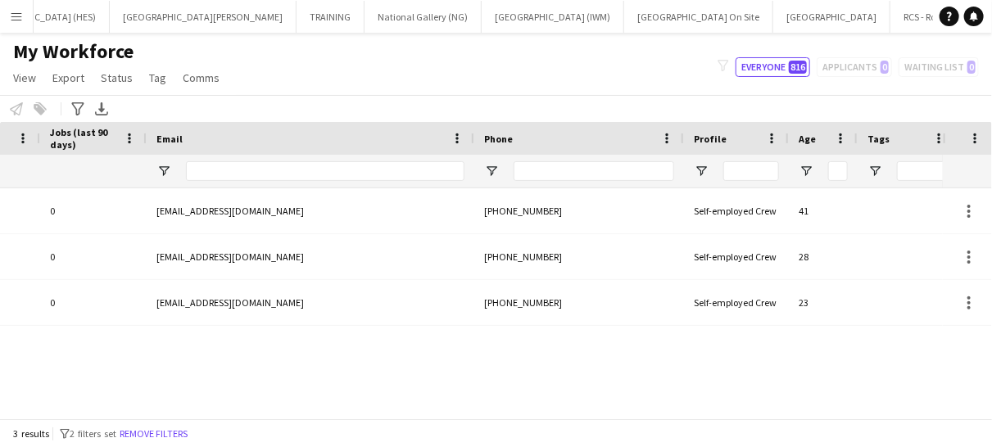
type input "****"
